Goal: Task Accomplishment & Management: Use online tool/utility

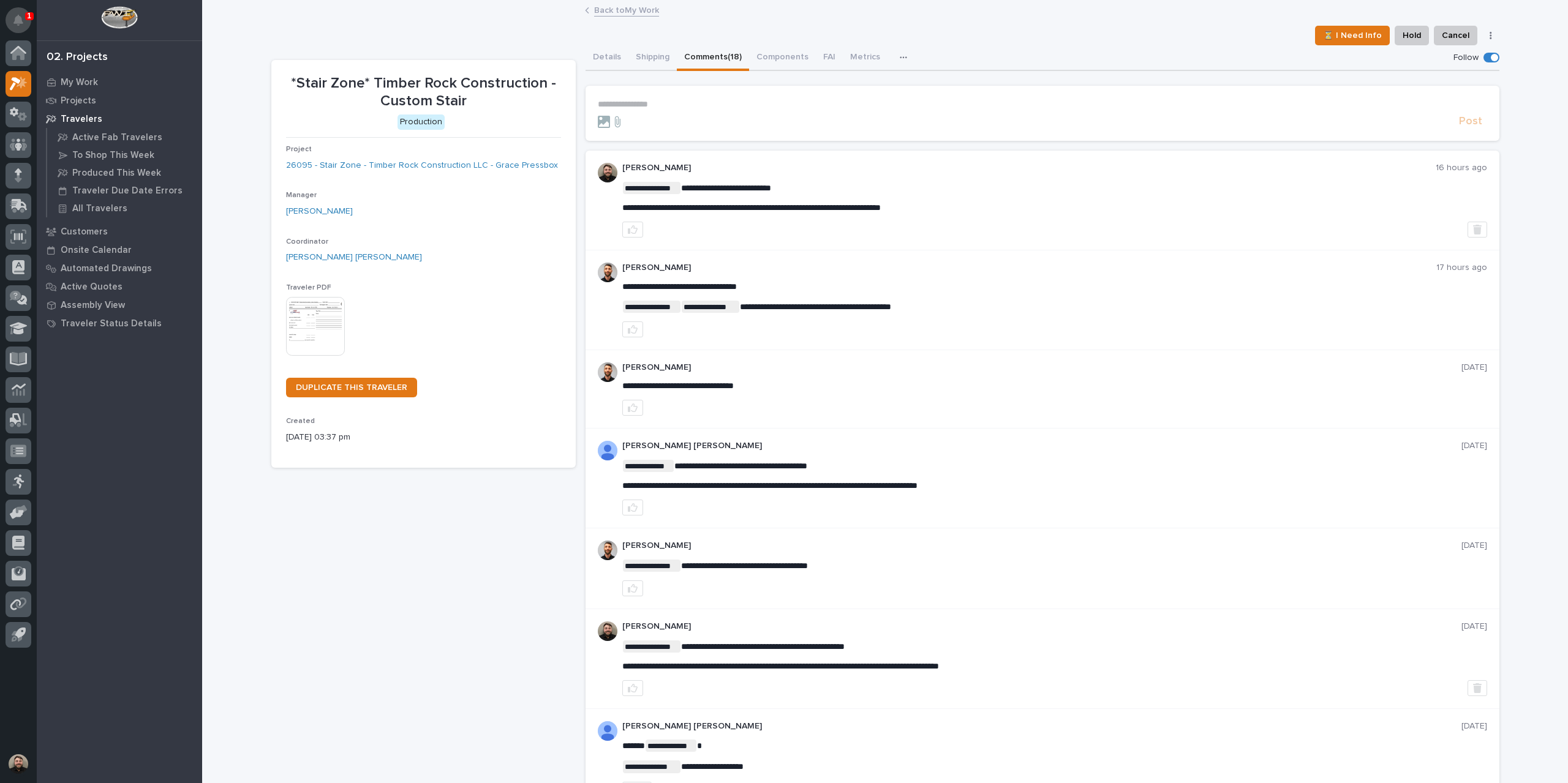
click at [27, 23] on button "Notifications" at bounding box center [18, 20] width 26 height 26
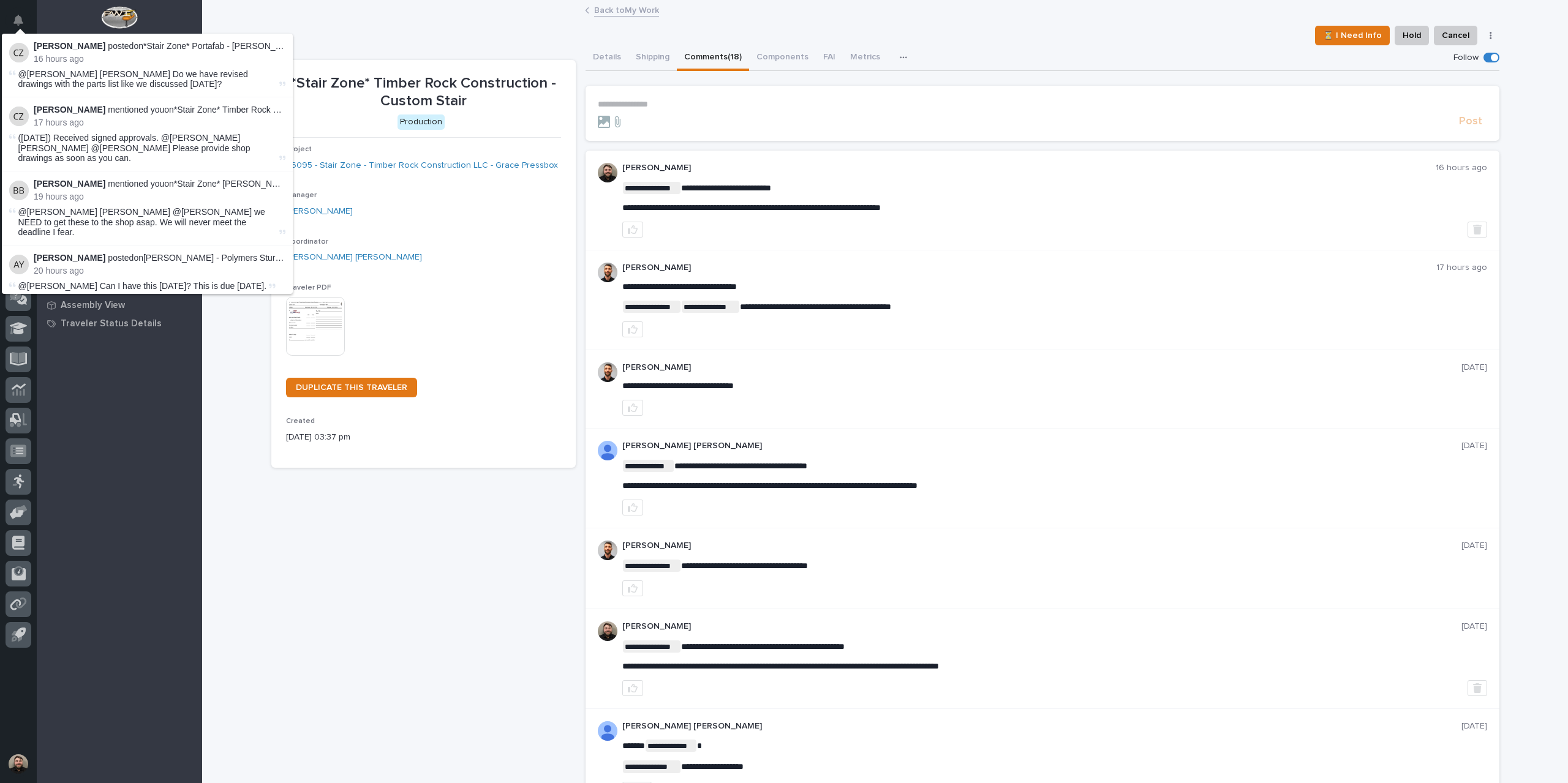
click at [435, 43] on div "⏳ I Need Info Hold Cancel Change Traveler Type Regenerate PDF Generate VIP" at bounding box center [885, 36] width 1228 height 19
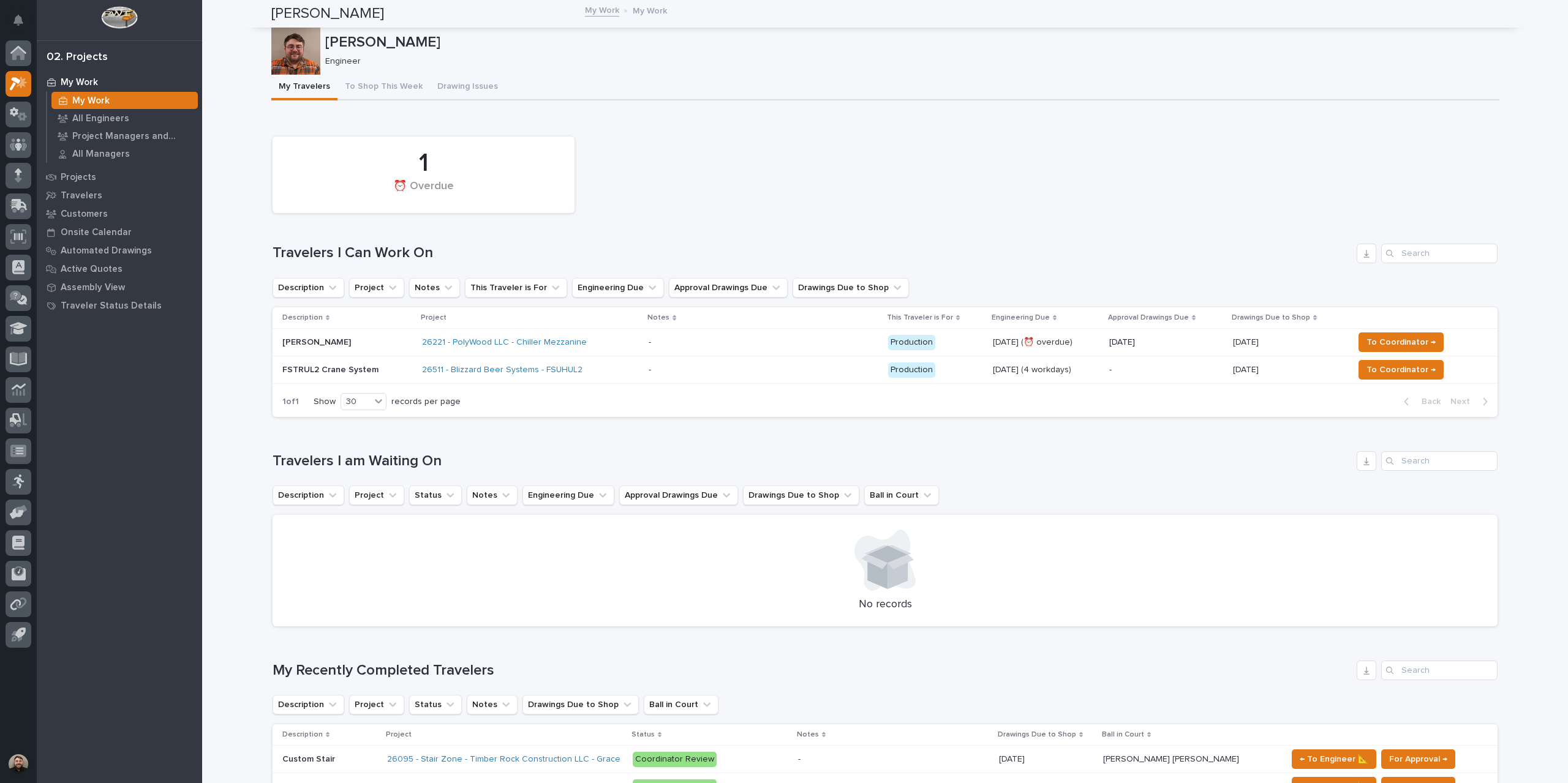
scroll to position [184, 0]
